Goal: Task Accomplishment & Management: Use online tool/utility

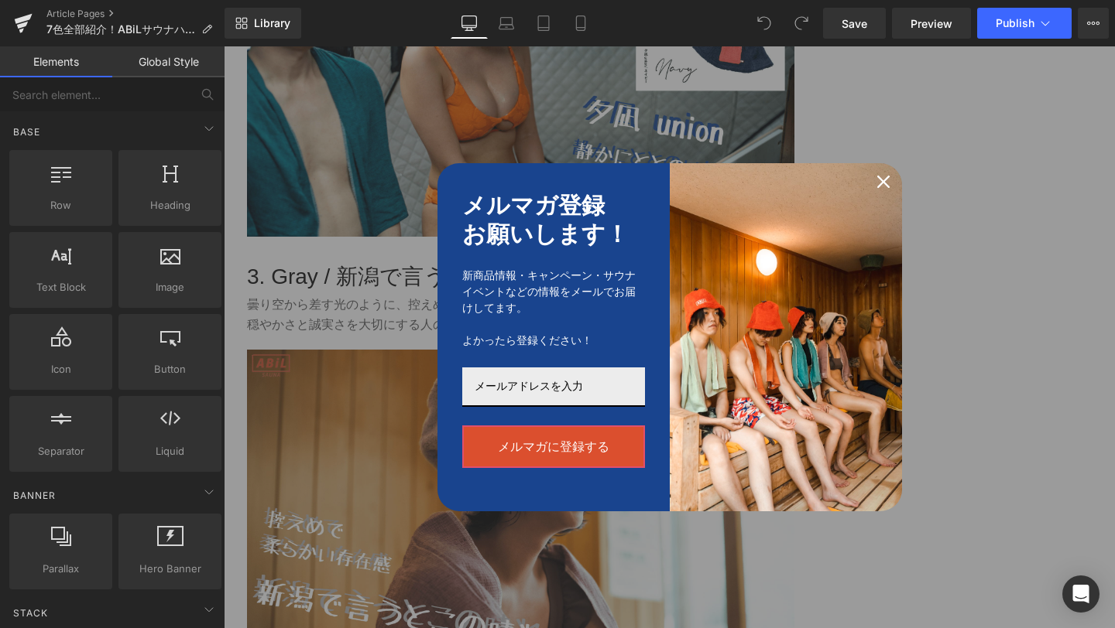
scroll to position [1705, 0]
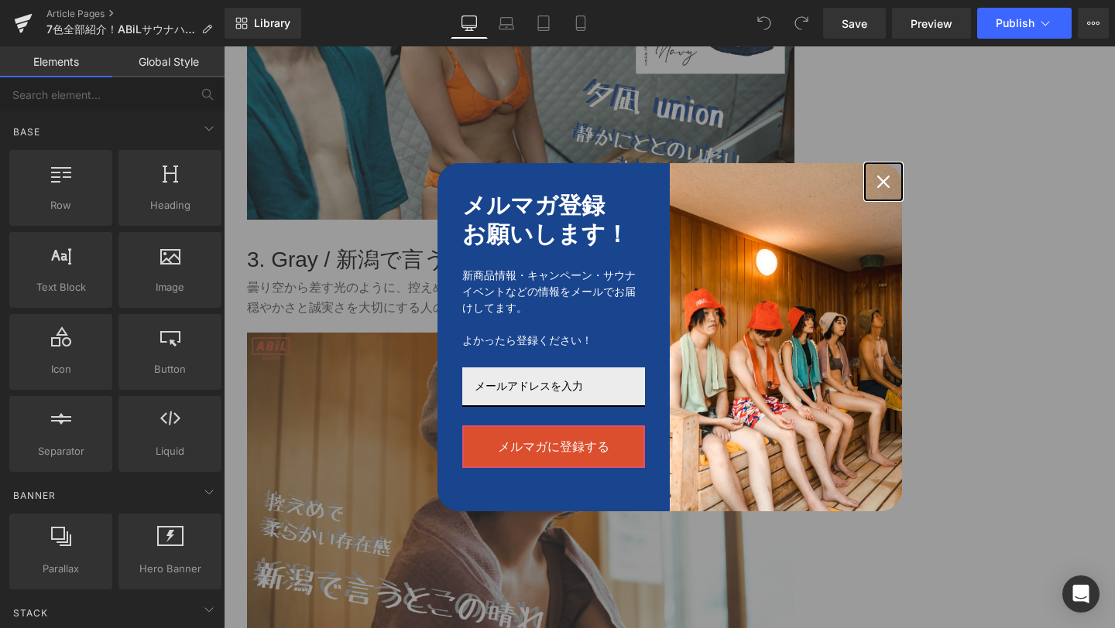
click at [889, 183] on div "Close" at bounding box center [883, 181] width 25 height 25
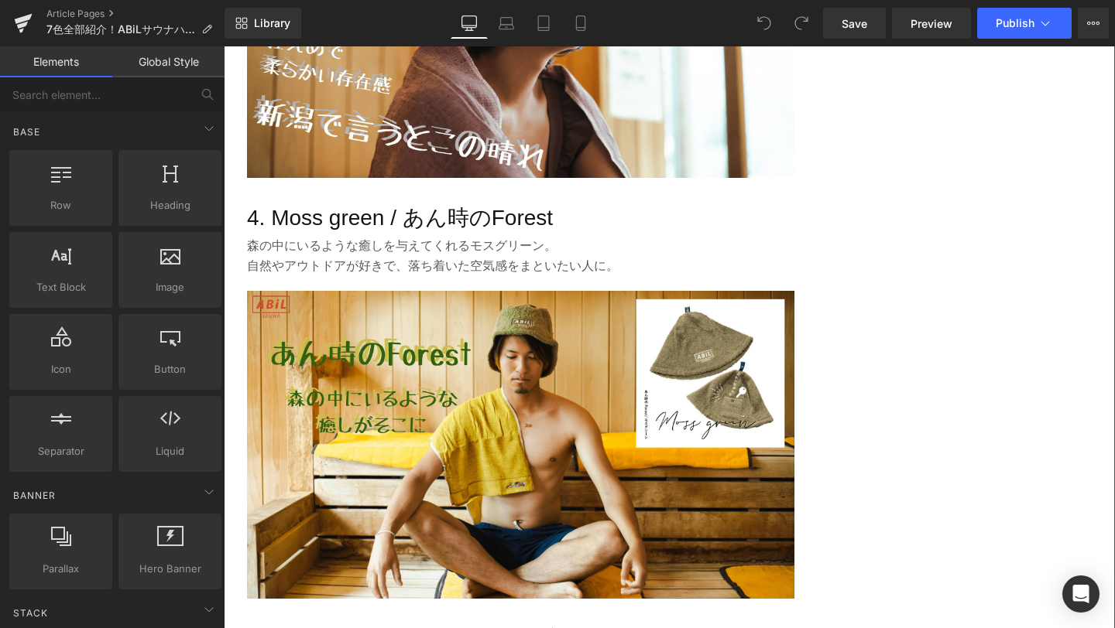
scroll to position [2197, 0]
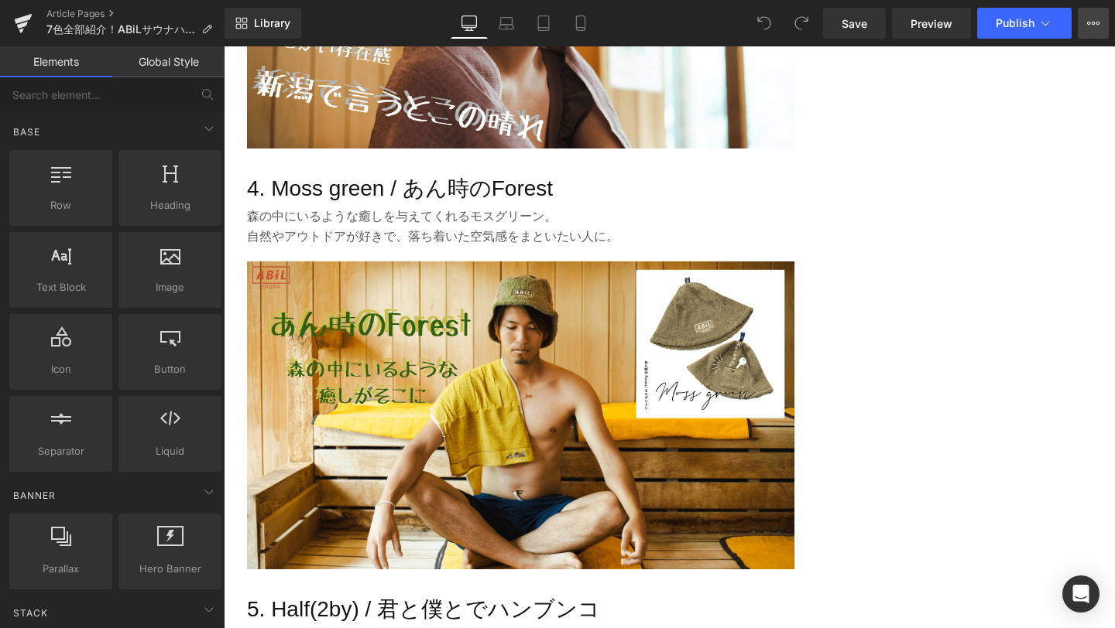
click at [1087, 29] on button "View Live Page View with current Template Save Template to Library Schedule Pub…" at bounding box center [1092, 23] width 31 height 31
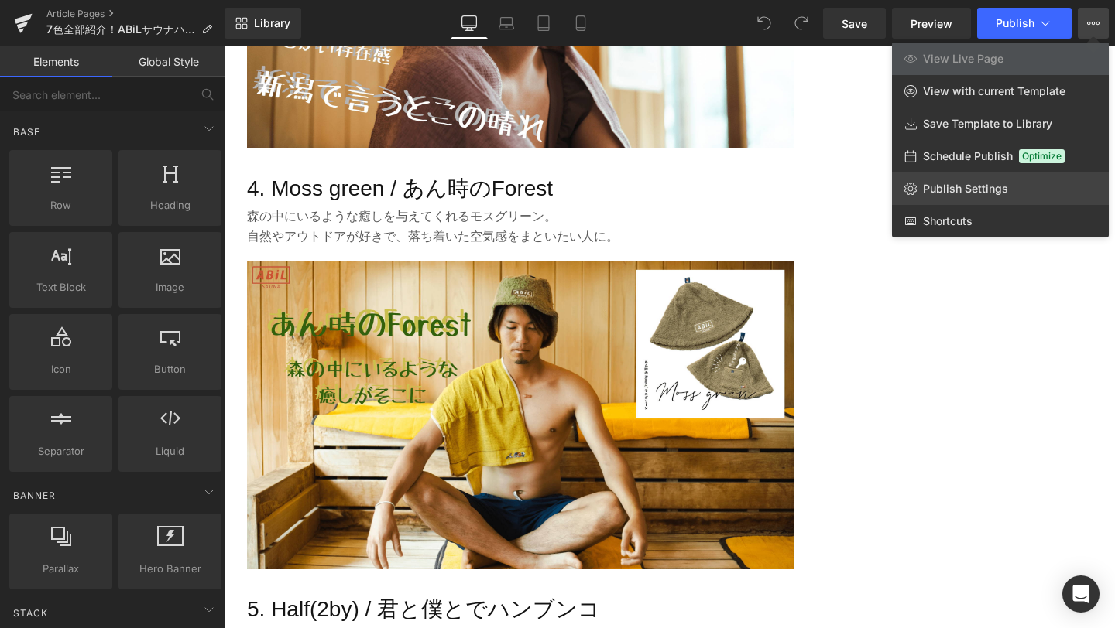
click at [961, 194] on span "Publish Settings" at bounding box center [965, 189] width 85 height 14
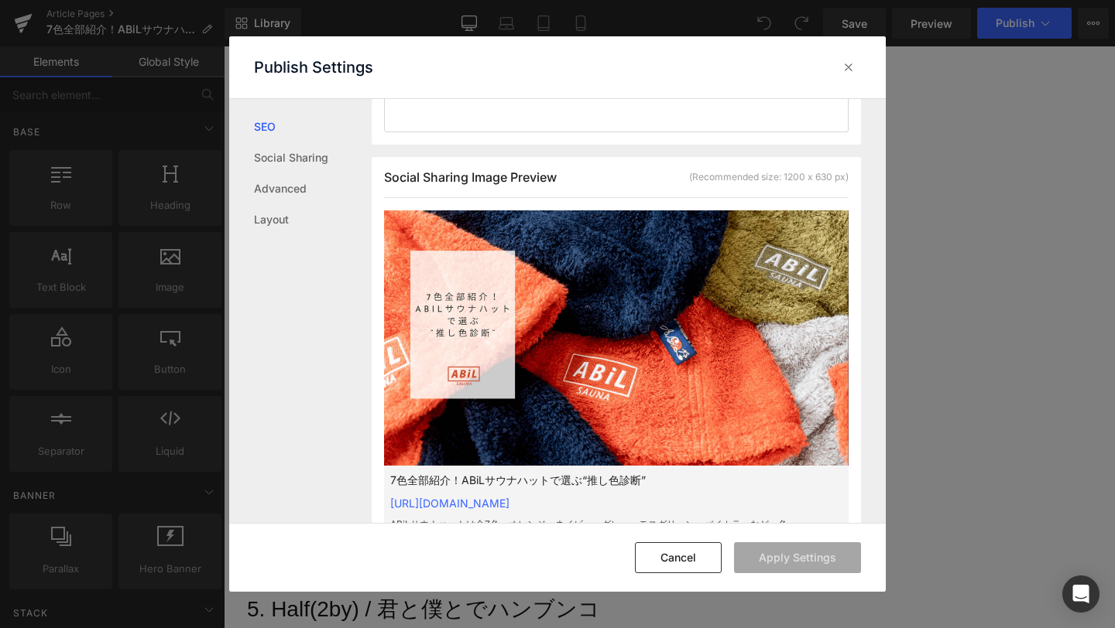
scroll to position [396, 0]
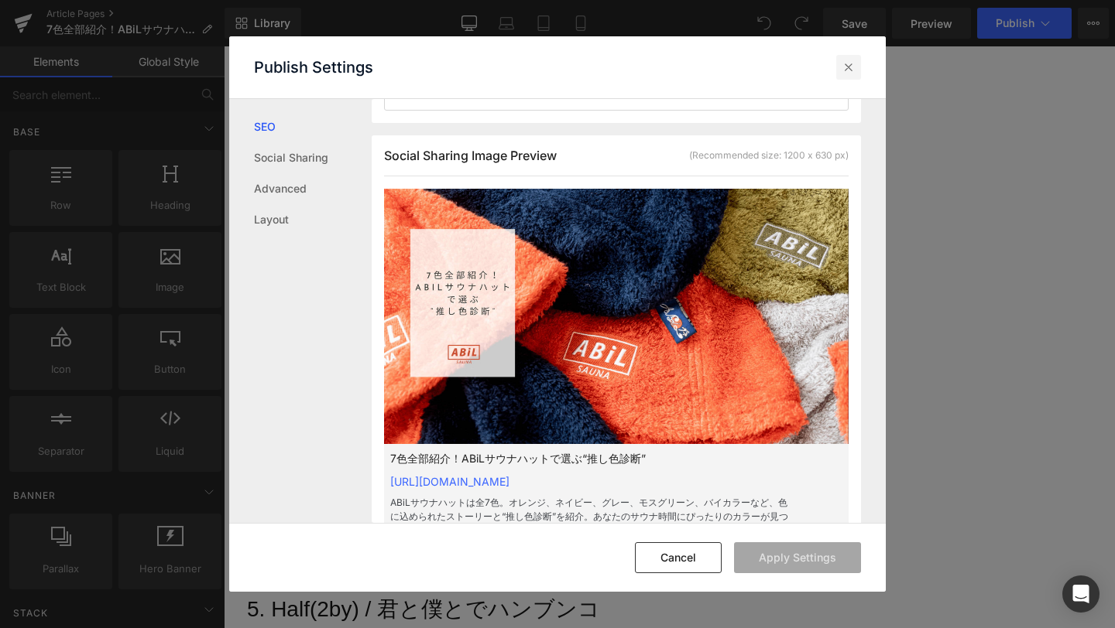
click at [844, 72] on icon at bounding box center [848, 67] width 15 height 15
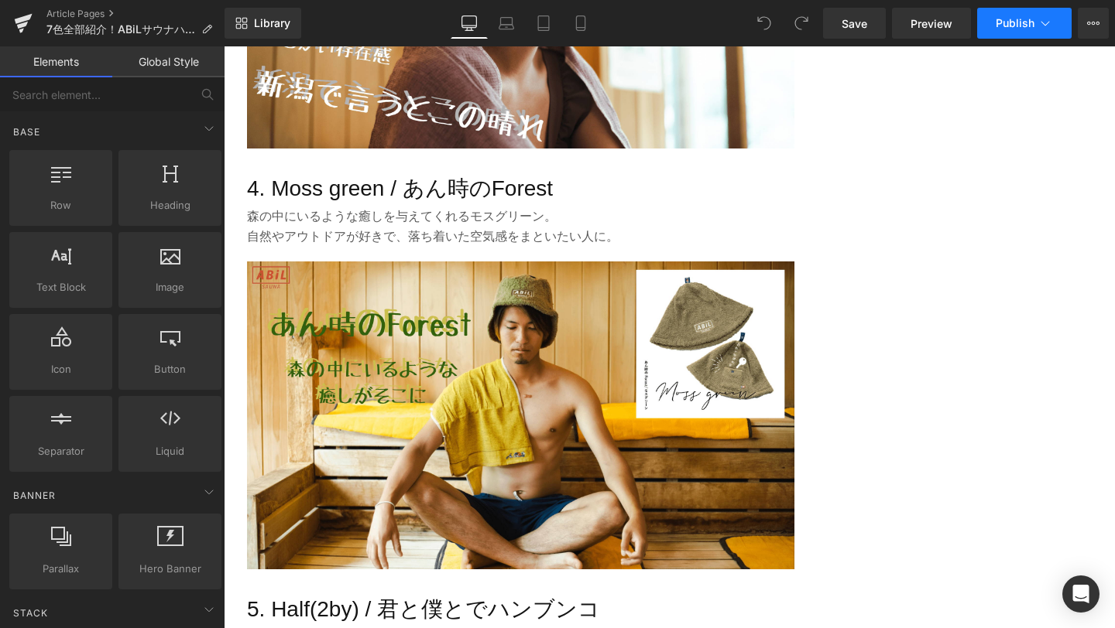
click at [1018, 17] on span "Publish" at bounding box center [1014, 23] width 39 height 12
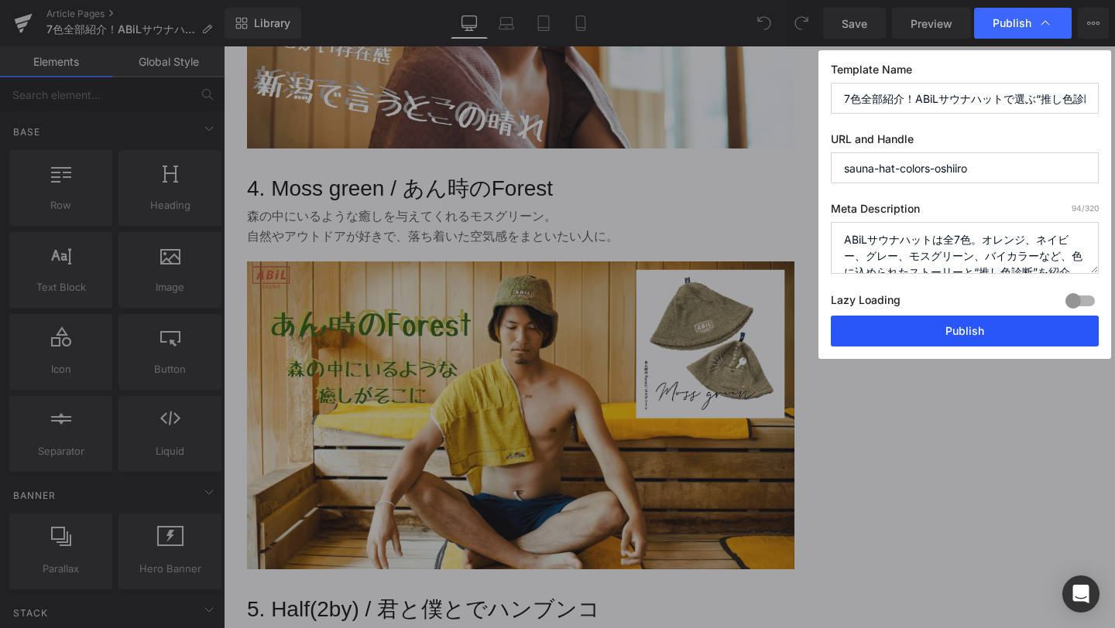
click at [903, 328] on button "Publish" at bounding box center [964, 331] width 268 height 31
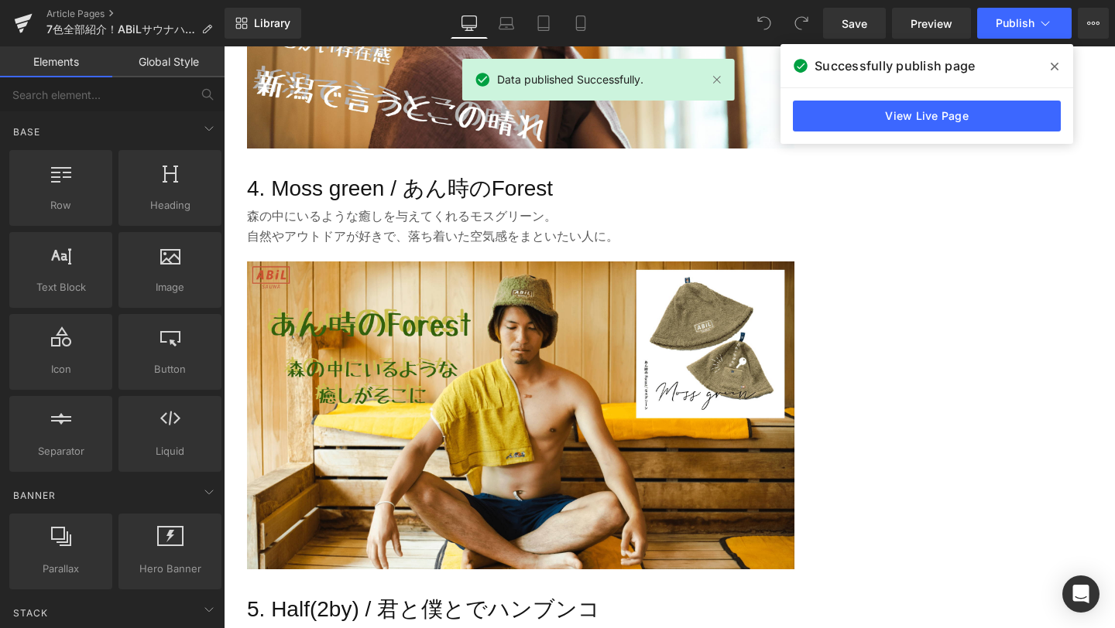
click at [1051, 63] on icon at bounding box center [1054, 67] width 8 height 8
